Goal: Contribute content

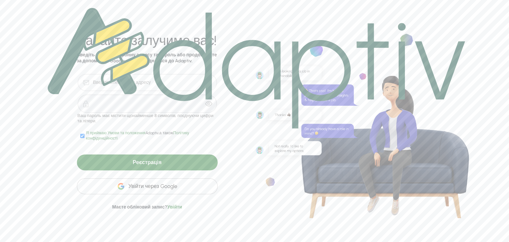
click at [96, 83] on img at bounding box center [257, 68] width 418 height 121
click at [175, 189] on font "Увійти через Google" at bounding box center [152, 186] width 49 height 6
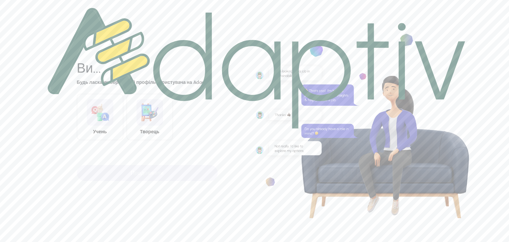
click at [95, 126] on img at bounding box center [257, 68] width 418 height 121
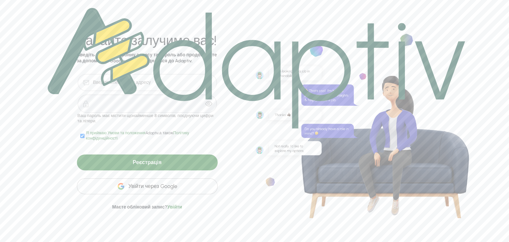
click at [200, 192] on div "Увійти через Google" at bounding box center [147, 186] width 141 height 16
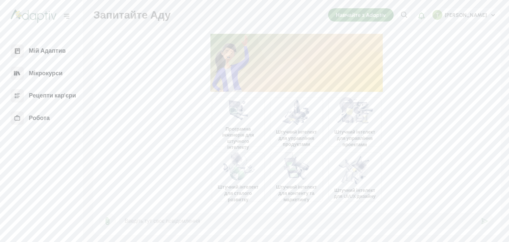
scroll to position [1, 0]
click at [57, 70] on font "Мікрокурси" at bounding box center [46, 73] width 34 height 7
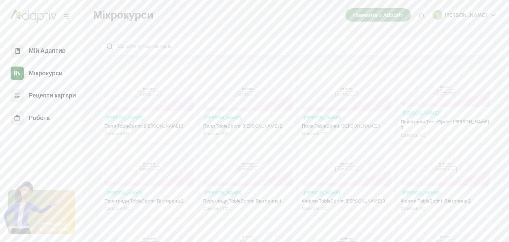
click at [137, 48] on input "search" at bounding box center [302, 46] width 371 height 7
click at [55, 74] on font "Мікрокурси" at bounding box center [46, 73] width 34 height 7
click at [395, 14] on font "Навчайте з Adaptiv" at bounding box center [378, 15] width 50 height 6
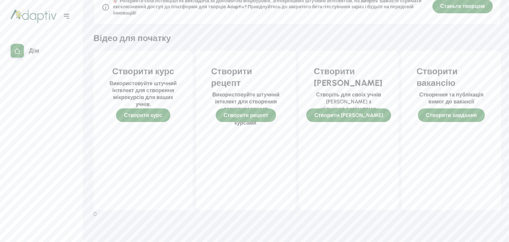
scroll to position [103, 0]
click at [381, 120] on font "Створіть для своїх учнів [PERSON_NAME] з кількома варіантами відповідей." at bounding box center [348, 106] width 65 height 28
click at [350, 120] on font "Створіть для своїх учнів [PERSON_NAME] з кількома варіантами відповідей." at bounding box center [348, 106] width 65 height 28
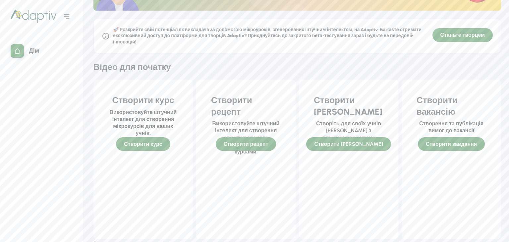
scroll to position [0, 0]
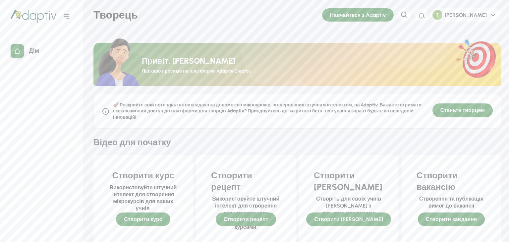
click at [386, 13] on font "Навчайтеся з Adaptiv" at bounding box center [358, 15] width 56 height 6
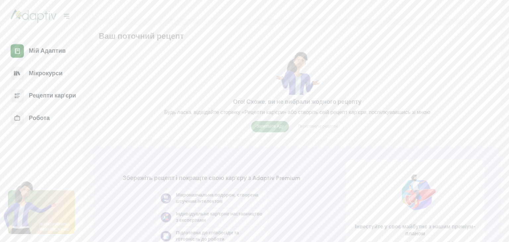
scroll to position [49, 0]
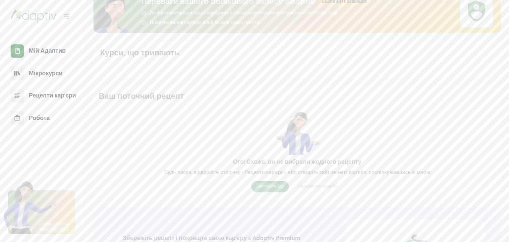
click at [53, 47] on font "Мій Адаптив" at bounding box center [47, 50] width 37 height 7
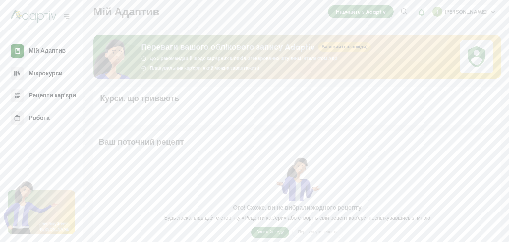
scroll to position [0, 0]
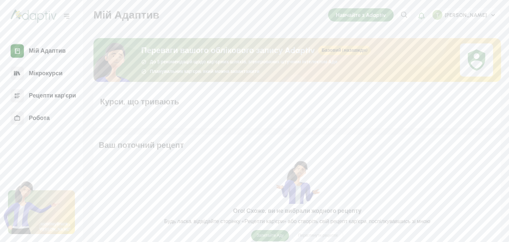
click at [386, 15] on font "Навчайте з Adaptiv" at bounding box center [361, 15] width 50 height 6
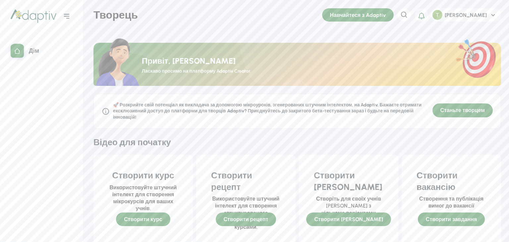
click at [355, 218] on font "Створіть для своїх учнів [PERSON_NAME] з кількома варіантами відповідей." at bounding box center [348, 210] width 65 height 28
click at [355, 223] on font "Створіть для своїх учнів [PERSON_NAME] з кількома варіантами відповідей." at bounding box center [348, 210] width 65 height 28
click at [348, 223] on font "Створіть для своїх учнів [PERSON_NAME] з кількома варіантами відповідей." at bounding box center [348, 210] width 65 height 28
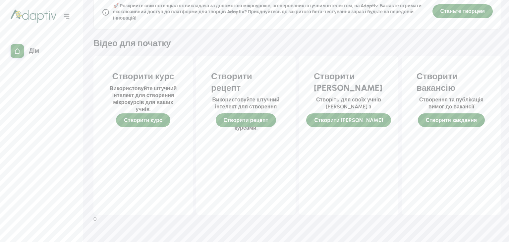
scroll to position [99, 0]
click at [475, 14] on font "Станьте творцем" at bounding box center [463, 11] width 44 height 6
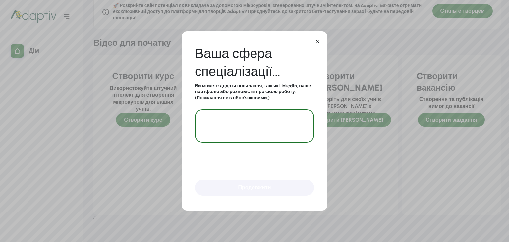
click at [261, 139] on textarea at bounding box center [254, 125] width 119 height 33
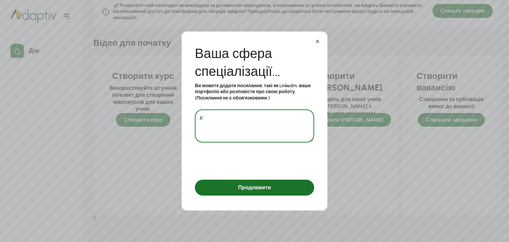
type textarea "j"
type textarea "education kids"
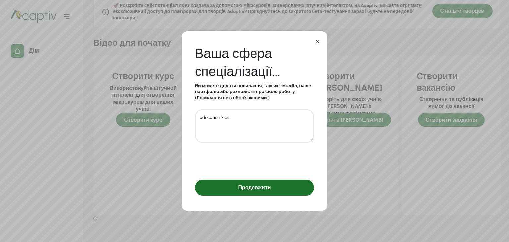
click at [259, 191] on font "Продовжити" at bounding box center [254, 187] width 33 height 6
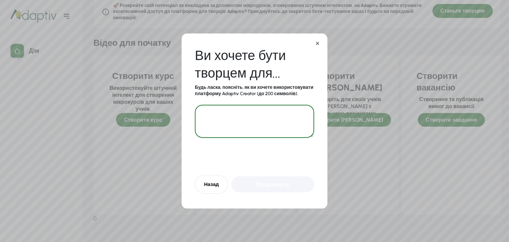
click at [241, 121] on textarea at bounding box center [254, 121] width 119 height 33
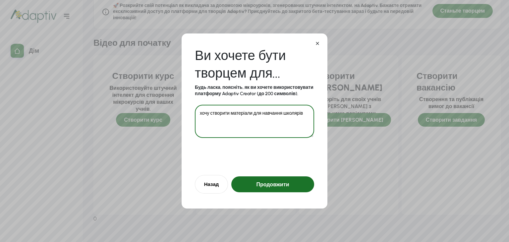
type textarea "хочу створити матеріали для навчання школярів"
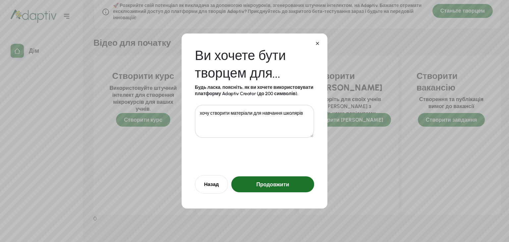
click at [289, 188] on font "Продовжити" at bounding box center [272, 184] width 33 height 6
